Goal: Find specific page/section

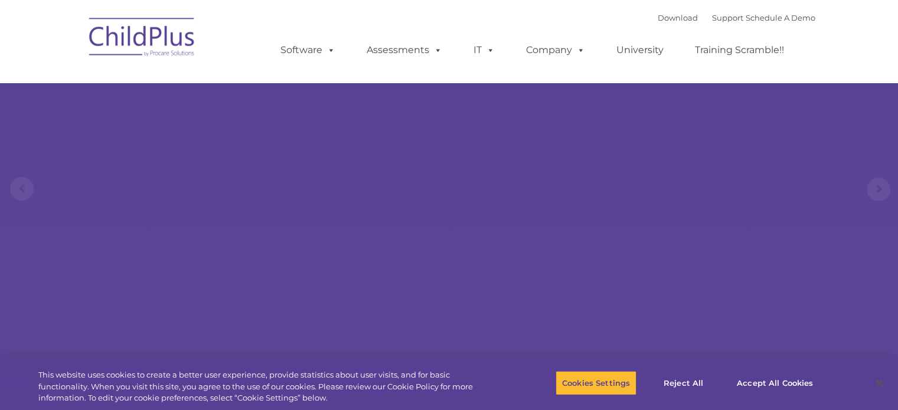
select select "MEDIUM"
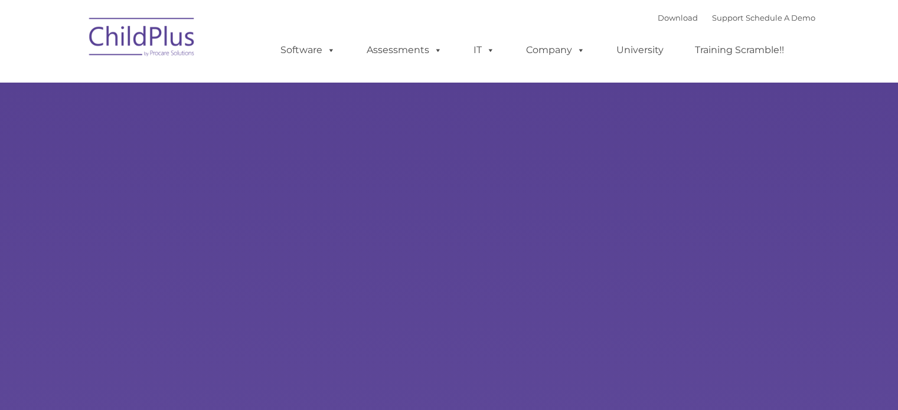
type input ""
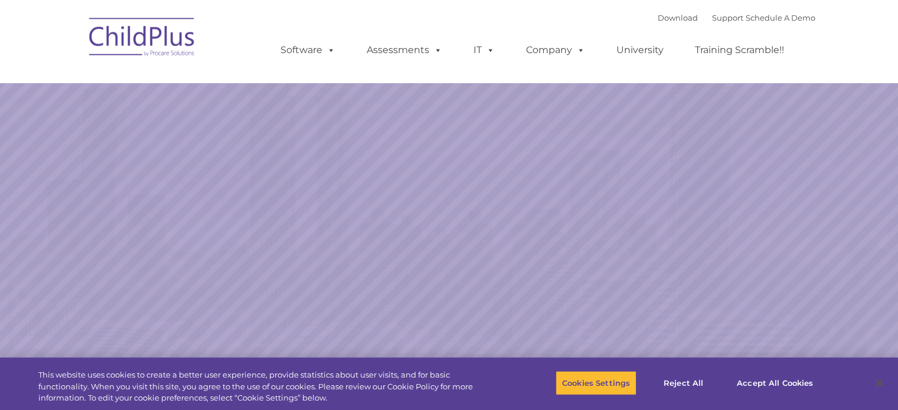
select select "MEDIUM"
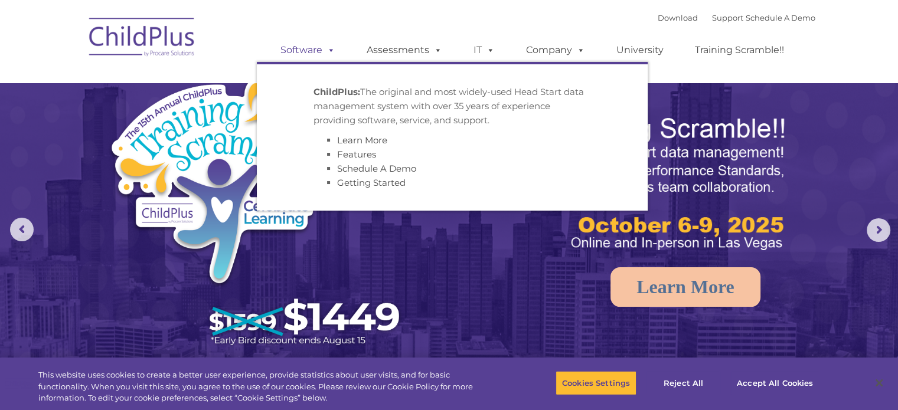
click at [304, 57] on link "Software" at bounding box center [308, 50] width 79 height 24
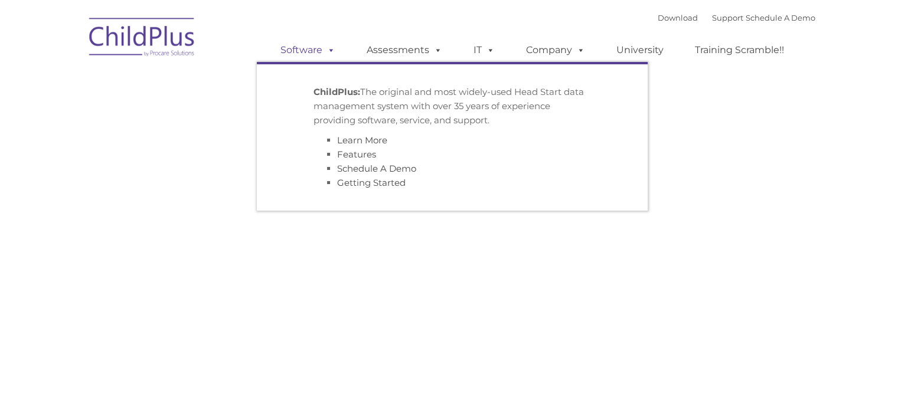
type input ""
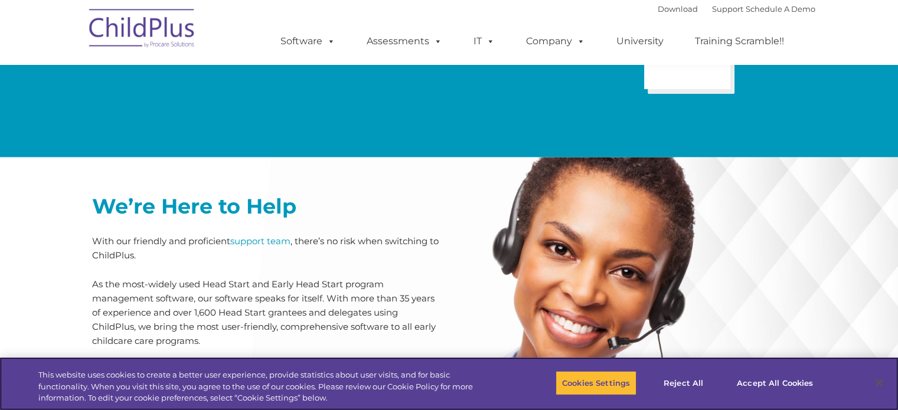
scroll to position [2913, 0]
